Goal: Information Seeking & Learning: Learn about a topic

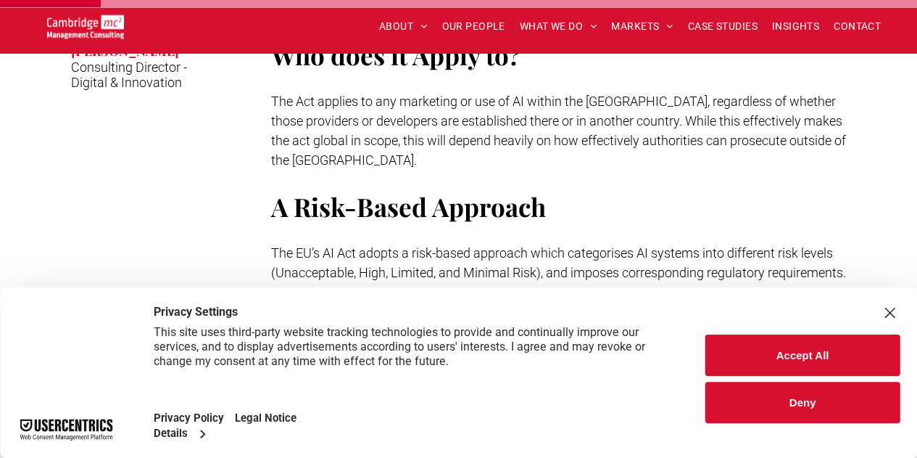
scroll to position [637, 0]
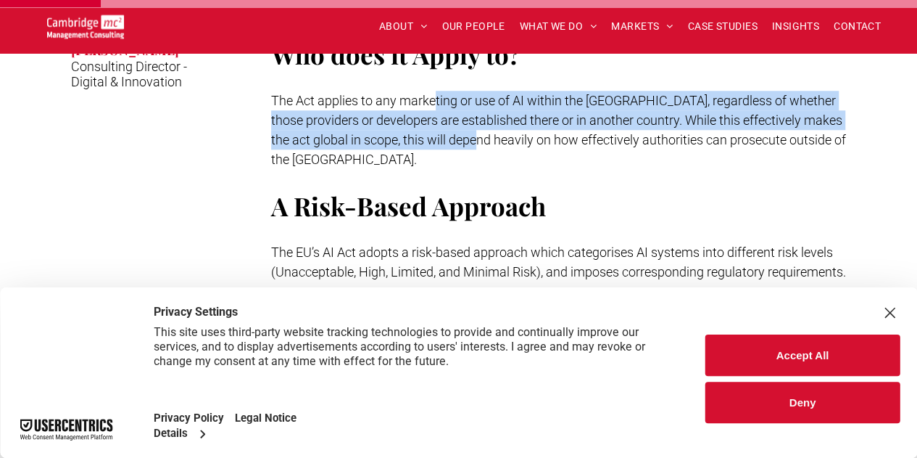
drag, startPoint x: 434, startPoint y: 100, endPoint x: 468, endPoint y: 129, distance: 45.3
click at [468, 129] on p "The Act applies to any marketing or use of AI within the [GEOGRAPHIC_DATA], reg…" at bounding box center [564, 130] width 587 height 78
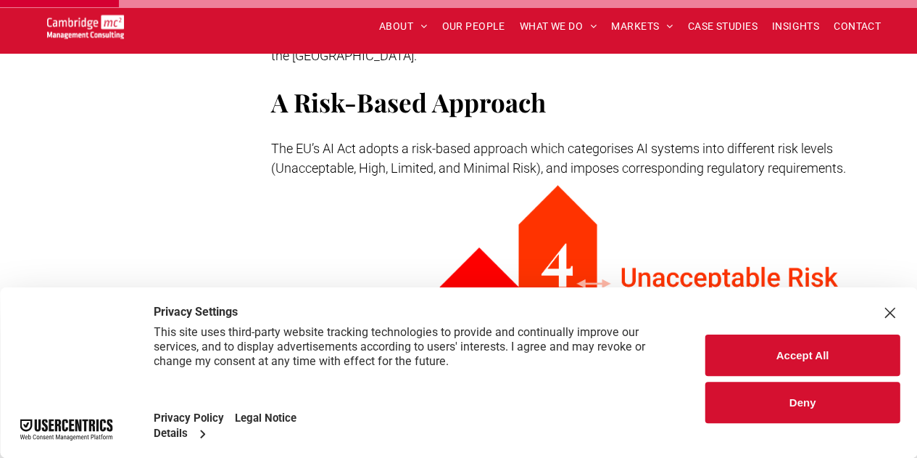
scroll to position [742, 0]
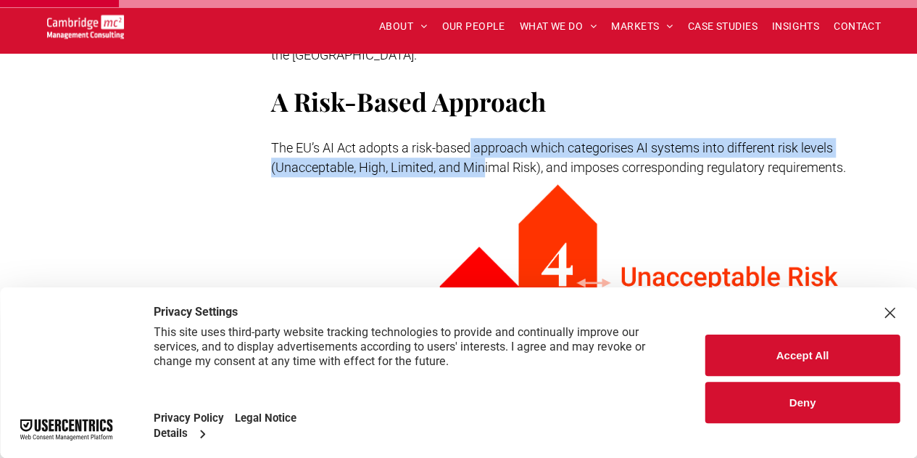
drag, startPoint x: 468, startPoint y: 129, endPoint x: 484, endPoint y: 139, distance: 18.5
click at [484, 140] on span "The EU’s AI Act adopts a risk-based approach which categorises AI systems into …" at bounding box center [558, 157] width 575 height 35
drag, startPoint x: 484, startPoint y: 139, endPoint x: 487, endPoint y: 125, distance: 13.4
click at [487, 140] on span "The EU’s AI Act adopts a risk-based approach which categorises AI systems into …" at bounding box center [558, 157] width 575 height 35
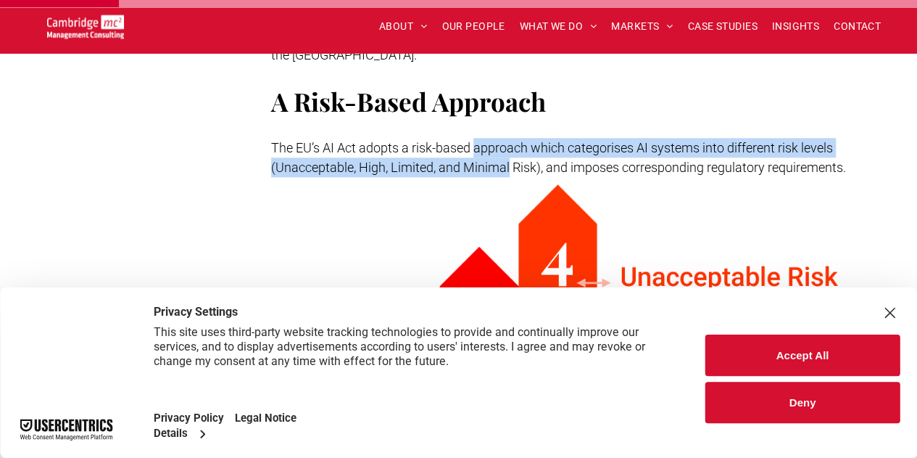
click at [487, 140] on span "The EU’s AI Act adopts a risk-based approach which categorises AI systems into …" at bounding box center [558, 157] width 575 height 35
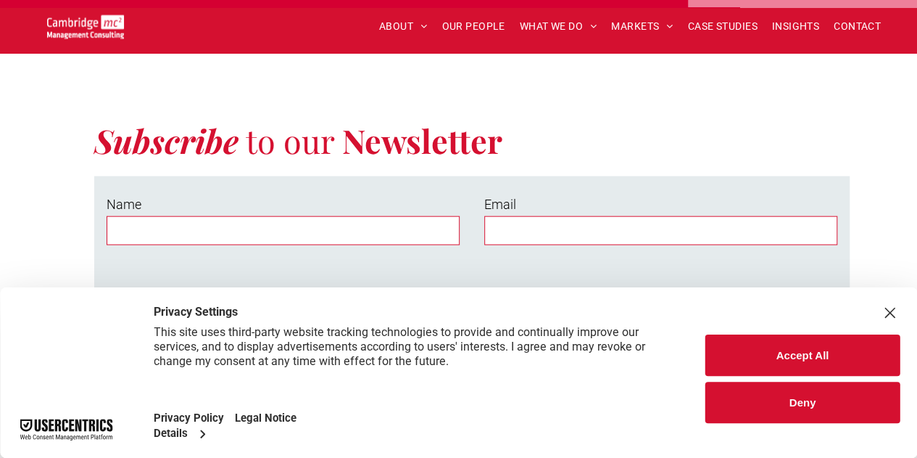
scroll to position [4330, 0]
